Goal: Information Seeking & Learning: Learn about a topic

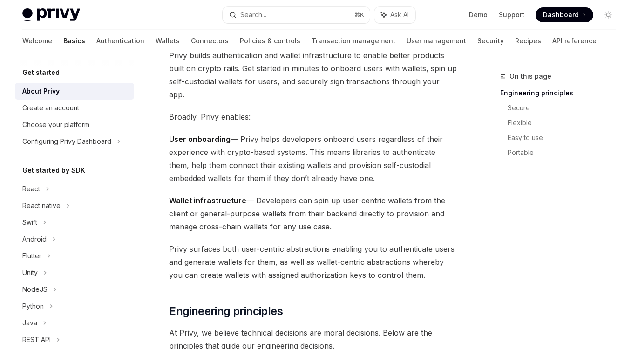
scroll to position [72, 0]
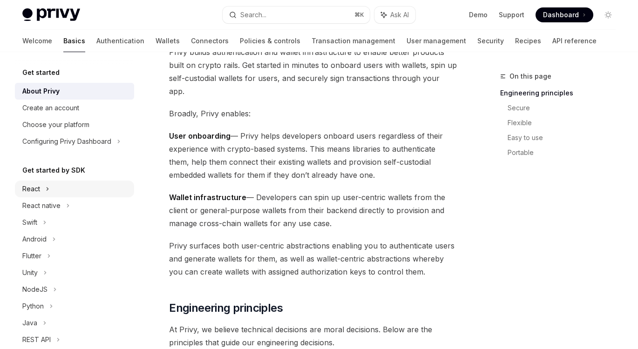
click at [41, 190] on div "React" at bounding box center [74, 189] width 119 height 17
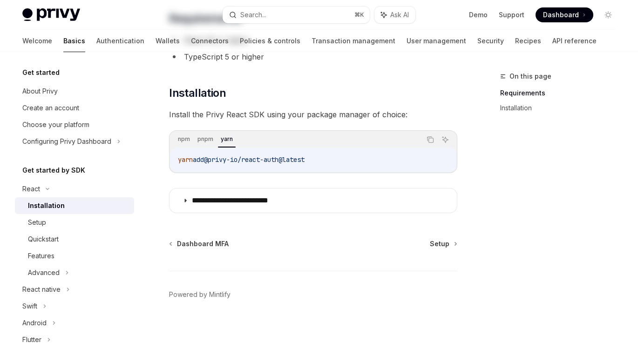
scroll to position [108, 0]
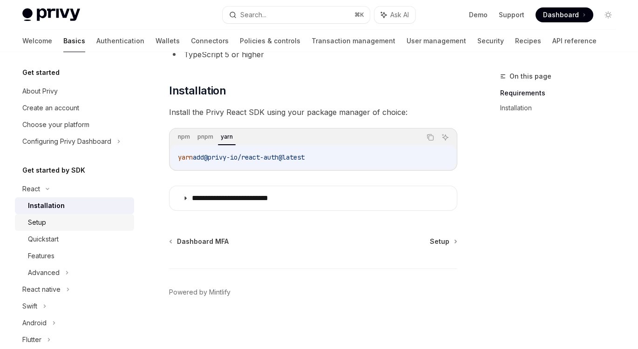
click at [56, 217] on div "Setup" at bounding box center [78, 222] width 101 height 11
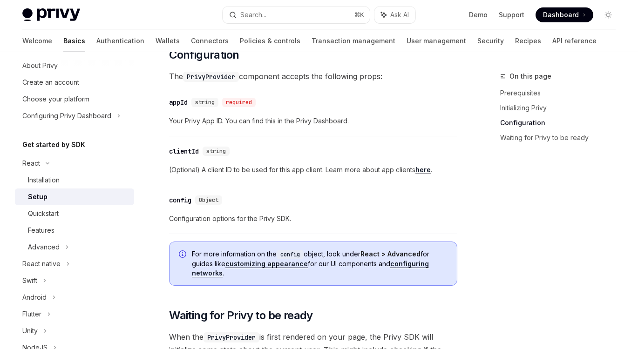
scroll to position [30, 0]
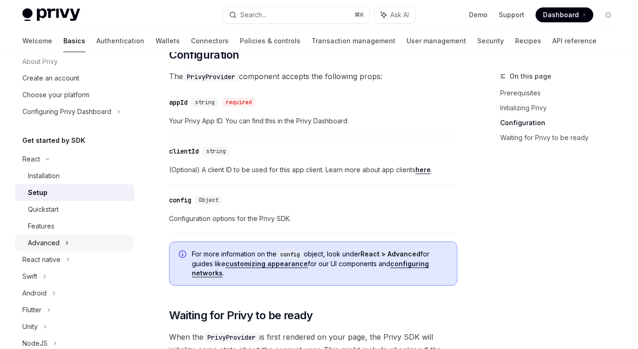
click at [61, 240] on div "Advanced" at bounding box center [74, 243] width 119 height 17
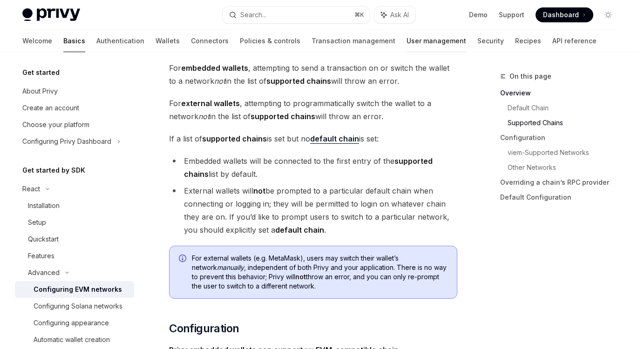
click at [407, 41] on link "User management" at bounding box center [437, 41] width 60 height 22
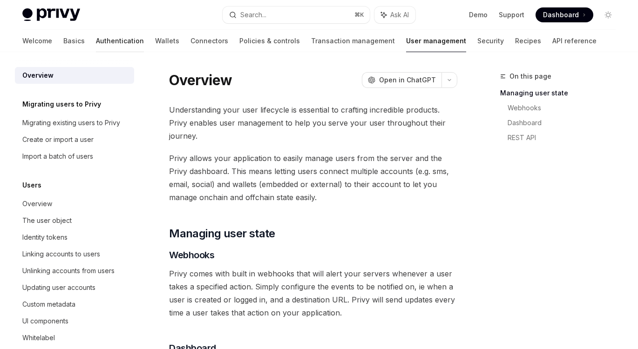
click at [96, 39] on link "Authentication" at bounding box center [120, 41] width 48 height 22
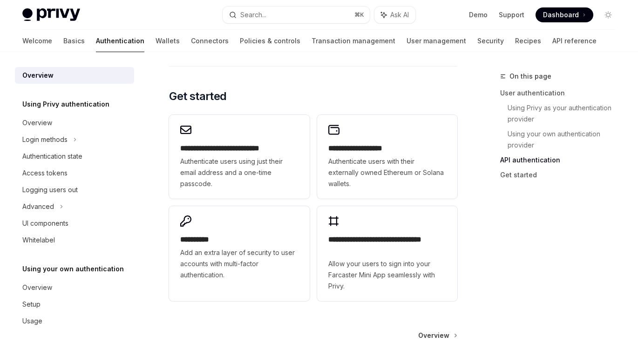
scroll to position [845, 0]
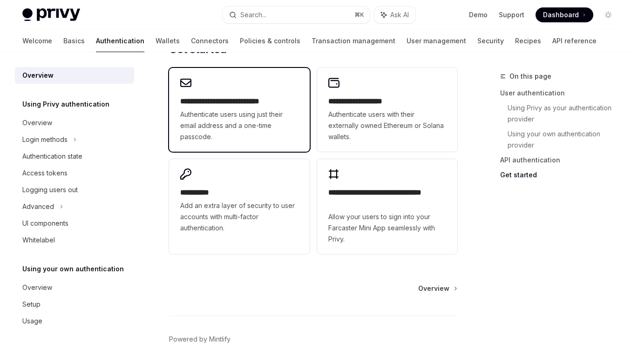
click at [274, 111] on span "Authenticate users using just their email address and a one-time passcode." at bounding box center [239, 126] width 118 height 34
type textarea "*"
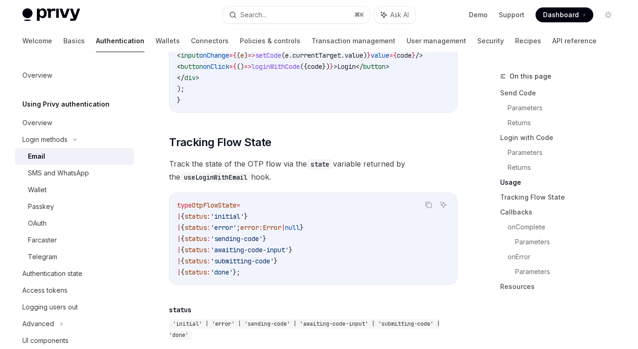
scroll to position [1031, 0]
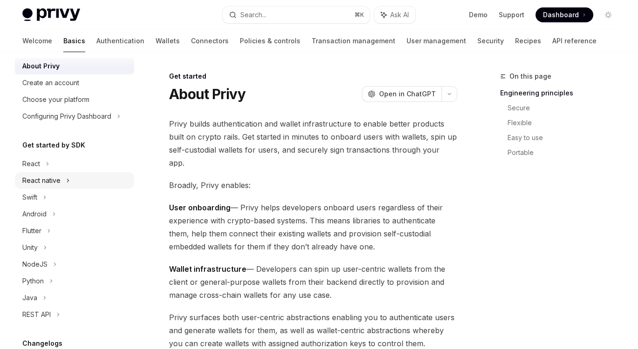
scroll to position [26, 0]
click at [38, 163] on div "React" at bounding box center [31, 162] width 18 height 11
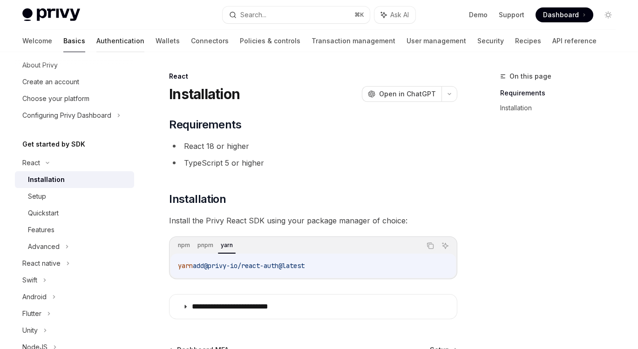
click at [96, 41] on link "Authentication" at bounding box center [120, 41] width 48 height 22
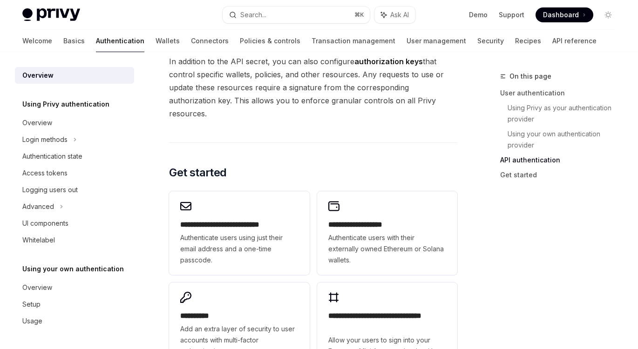
scroll to position [729, 0]
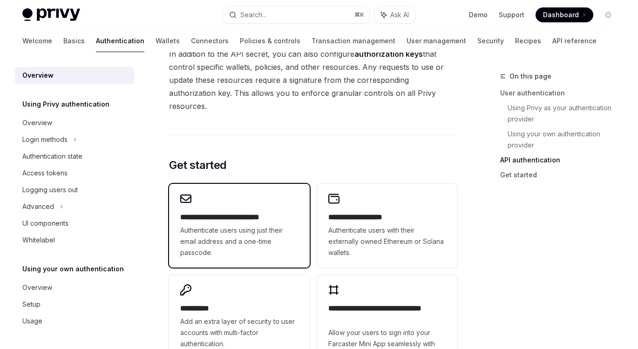
click at [256, 225] on span "Authenticate users using just their email address and a one-time passcode." at bounding box center [239, 242] width 118 height 34
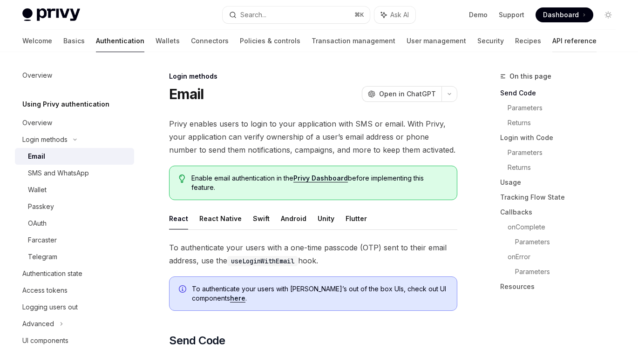
click at [552, 43] on link "API reference" at bounding box center [574, 41] width 44 height 22
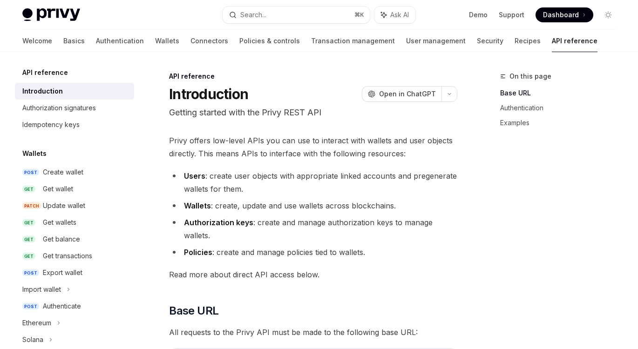
click at [245, 179] on li "Users : create user objects with appropriate linked accounts and pregenerate wa…" at bounding box center [313, 182] width 288 height 26
click at [69, 109] on div "Authorization signatures" at bounding box center [59, 107] width 74 height 11
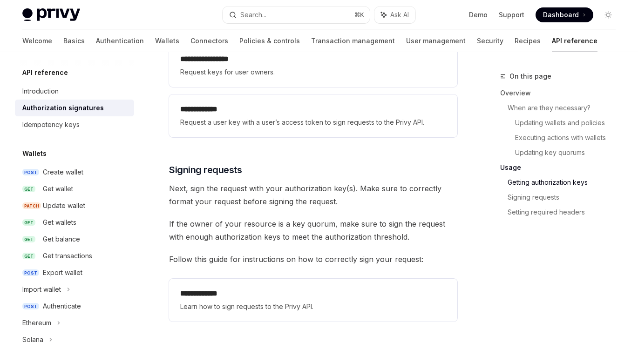
scroll to position [1344, 0]
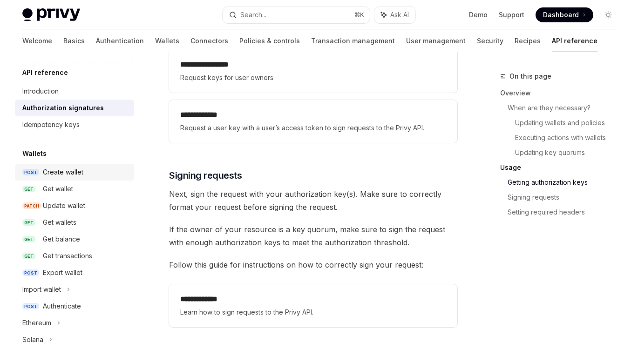
click at [66, 171] on div "Create wallet" at bounding box center [63, 172] width 41 height 11
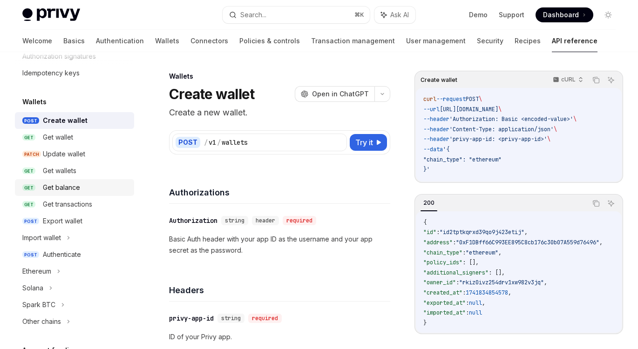
scroll to position [35, 0]
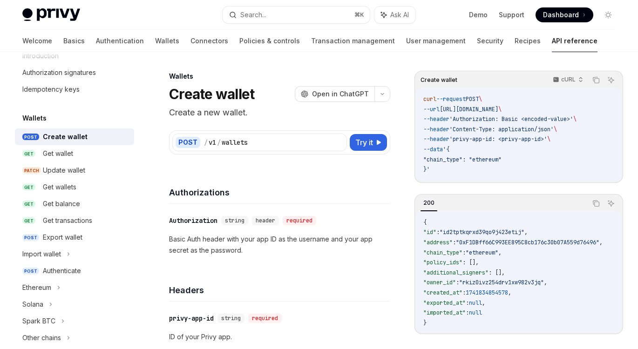
click at [70, 139] on div "Create wallet" at bounding box center [65, 136] width 45 height 11
click at [71, 153] on div "Get wallet" at bounding box center [58, 153] width 30 height 11
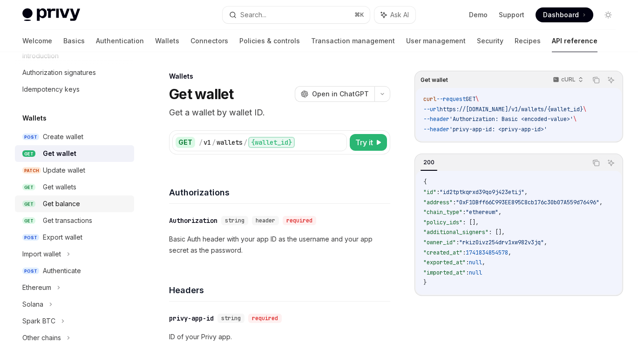
click at [75, 200] on div "Get balance" at bounding box center [61, 203] width 37 height 11
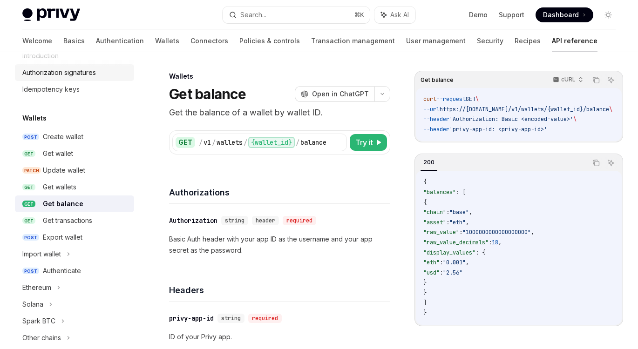
click at [62, 74] on div "Authorization signatures" at bounding box center [59, 72] width 74 height 11
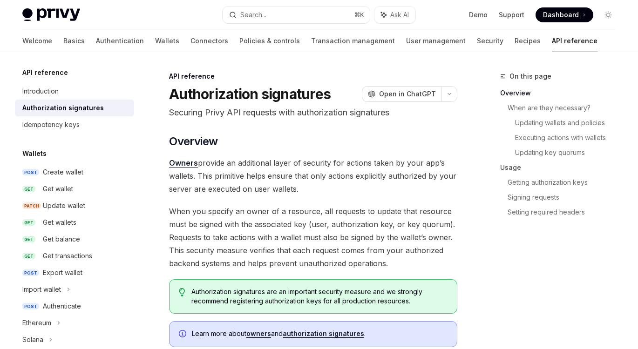
click at [49, 72] on h5 "API reference" at bounding box center [45, 72] width 46 height 11
click at [44, 92] on div "Introduction" at bounding box center [40, 91] width 36 height 11
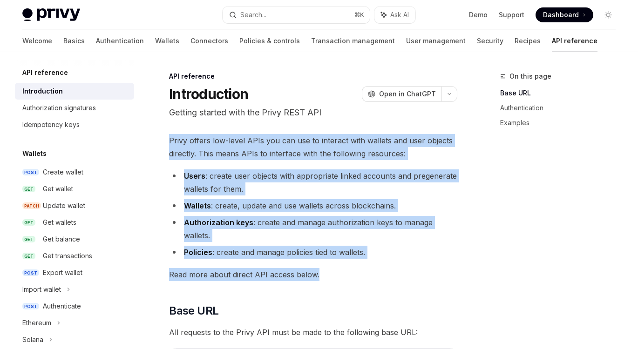
drag, startPoint x: 170, startPoint y: 140, endPoint x: 348, endPoint y: 277, distance: 224.1
copy div "Privy offers low-level APIs you can use to interact with wallets and user objec…"
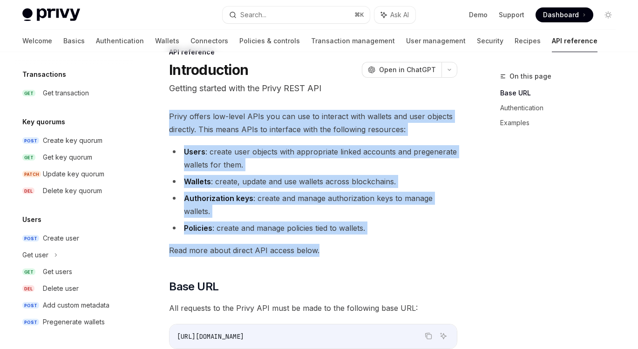
scroll to position [34, 0]
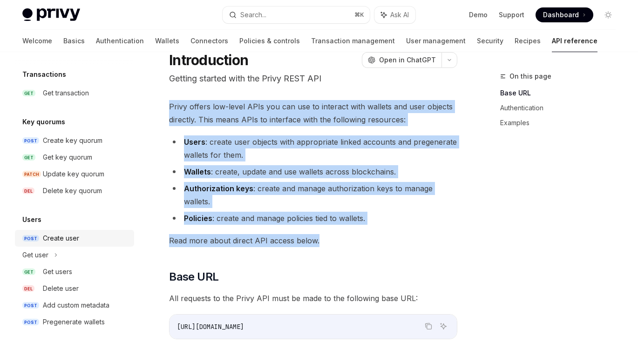
click at [57, 242] on div "Create user" at bounding box center [61, 238] width 36 height 11
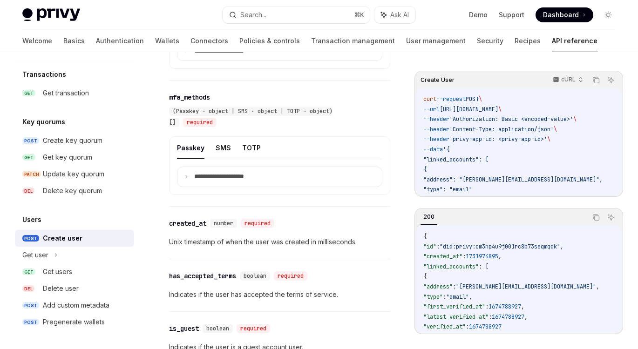
scroll to position [915, 0]
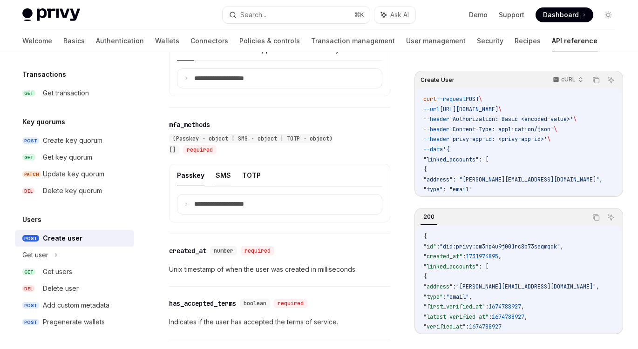
click at [221, 186] on button "SMS" at bounding box center [223, 175] width 15 height 22
type textarea "*"
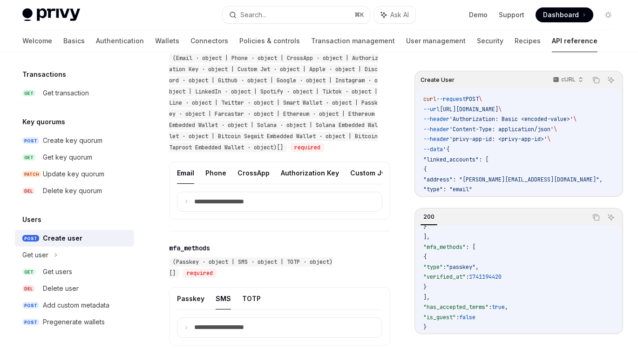
scroll to position [817, 0]
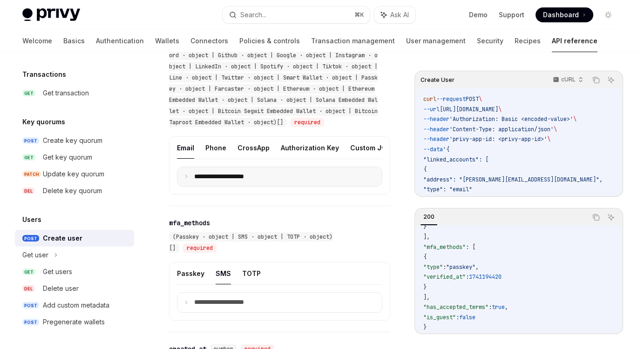
click at [184, 187] on summary "**********" at bounding box center [279, 177] width 204 height 20
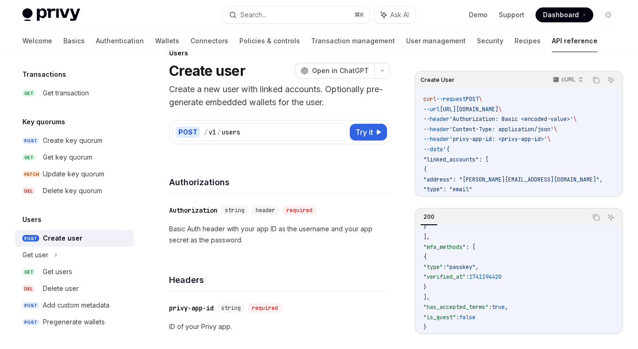
scroll to position [0, 0]
